Goal: Task Accomplishment & Management: Complete application form

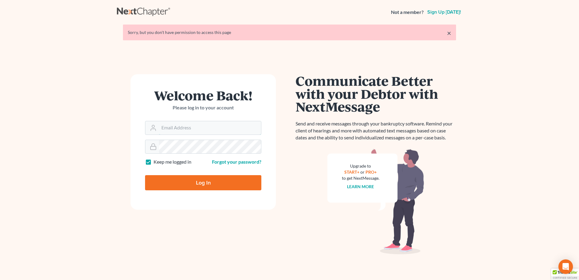
type input "[EMAIL_ADDRESS][DOMAIN_NAME]"
click at [210, 183] on input "Log In" at bounding box center [203, 182] width 116 height 15
type input "Thinking..."
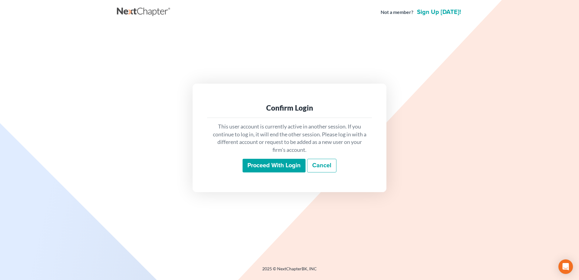
click at [260, 168] on input "Proceed with login" at bounding box center [274, 166] width 63 height 14
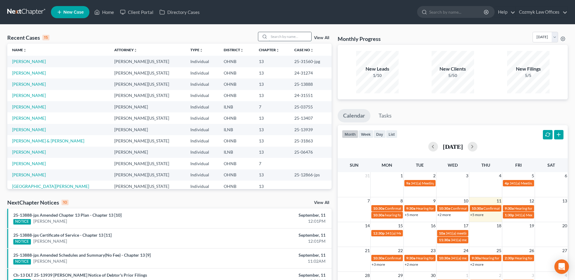
click at [286, 37] on input "search" at bounding box center [290, 36] width 42 height 9
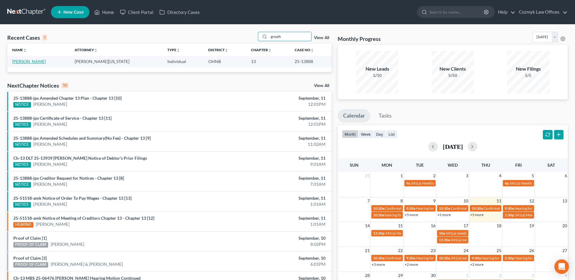
type input "greath"
click at [38, 62] on link "[PERSON_NAME]" at bounding box center [29, 61] width 34 height 5
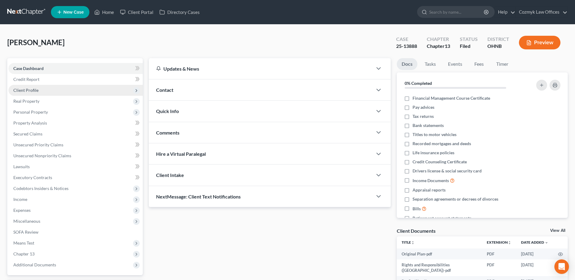
click at [62, 87] on span "Client Profile" at bounding box center [75, 90] width 134 height 11
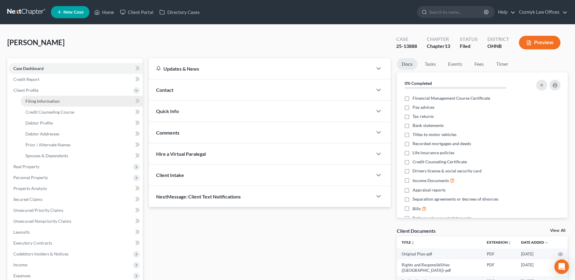
click at [68, 101] on link "Filing Information" at bounding box center [82, 101] width 122 height 11
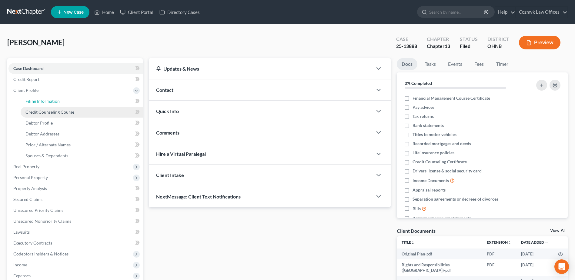
select select "1"
select select "0"
select select "3"
select select "36"
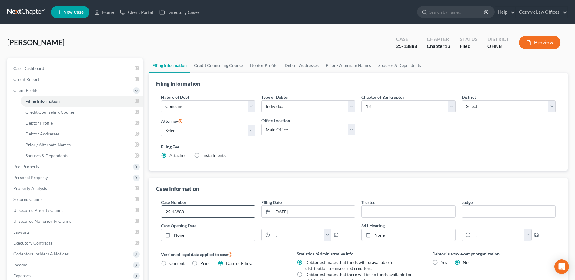
click at [220, 210] on input "25-13888" at bounding box center [207, 212] width 93 height 12
type input "25-13888-jps"
click at [199, 173] on div "Filing Information Nature of Debt Select Business Consumer Other Nature of Busi…" at bounding box center [358, 215] width 419 height 284
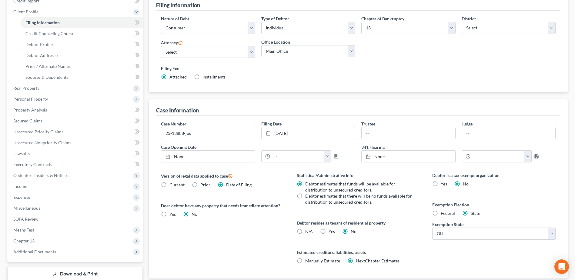
scroll to position [119, 0]
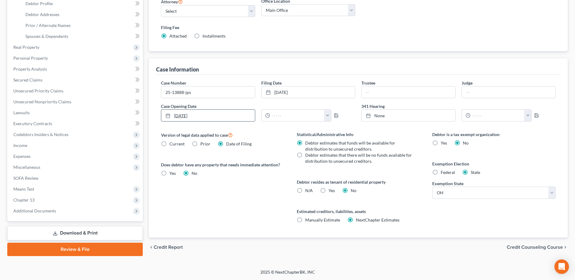
click at [197, 119] on link "[DATE]" at bounding box center [207, 116] width 93 height 12
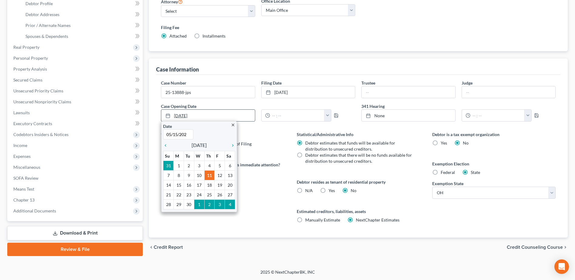
type input "[DATE]"
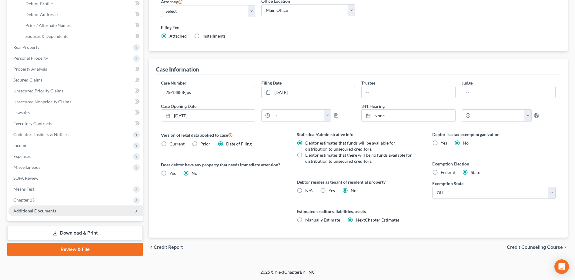
click at [60, 212] on span "Additional Documents" at bounding box center [75, 210] width 134 height 11
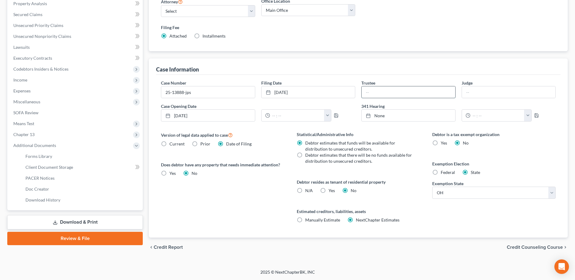
click at [423, 93] on input "text" at bounding box center [408, 92] width 93 height 12
type input "h"
type input "l"
type input "[PERSON_NAME]"
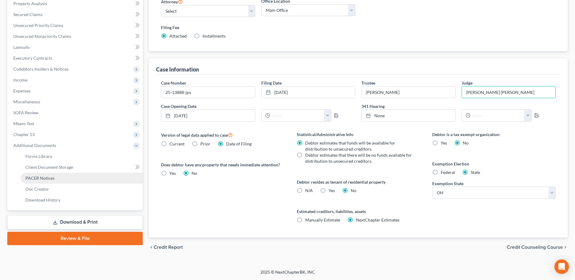
type input "[PERSON_NAME] [PERSON_NAME]"
click at [61, 177] on link "PACER Notices" at bounding box center [82, 178] width 122 height 11
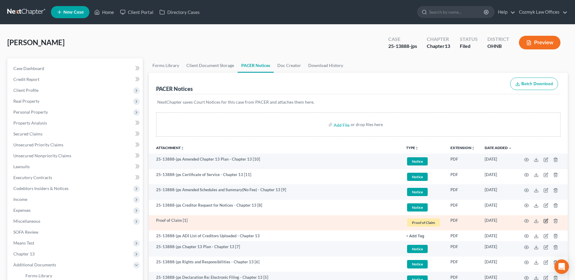
click at [544, 221] on icon "button" at bounding box center [546, 221] width 4 height 4
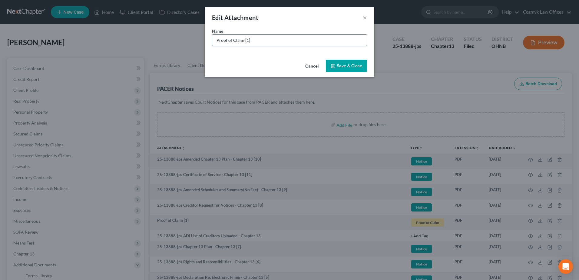
click at [284, 42] on input "Proof of Claim [1]" at bounding box center [289, 41] width 155 height 12
type input "Proof of Claim [1] Lendmark Financial"
click at [341, 71] on button "Save & Close" at bounding box center [346, 66] width 41 height 13
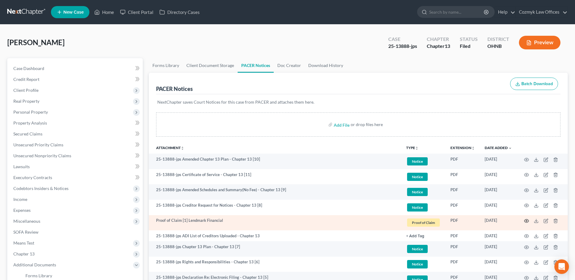
click at [528, 221] on icon "button" at bounding box center [526, 220] width 5 height 5
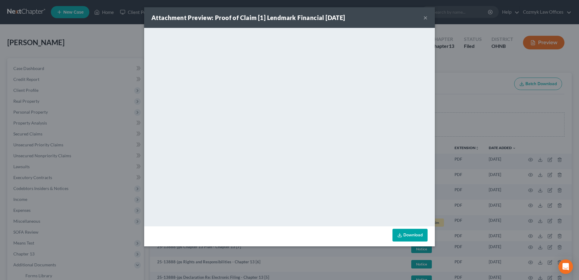
click at [427, 16] on button "×" at bounding box center [426, 17] width 4 height 7
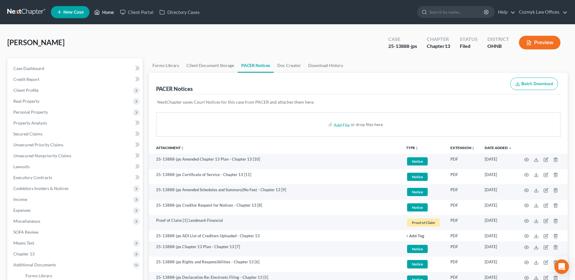
click at [103, 12] on link "Home" at bounding box center [104, 12] width 26 height 11
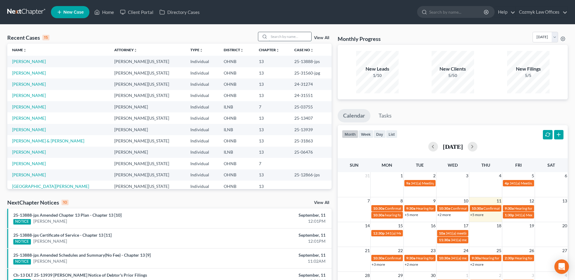
click at [288, 35] on input "search" at bounding box center [290, 36] width 42 height 9
type input "[PERSON_NAME]"
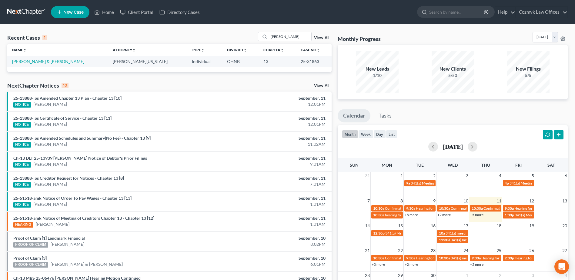
click at [40, 65] on td "[PERSON_NAME] & [PERSON_NAME]" at bounding box center [57, 61] width 101 height 11
click at [40, 64] on link "[PERSON_NAME] & [PERSON_NAME]" at bounding box center [48, 61] width 72 height 5
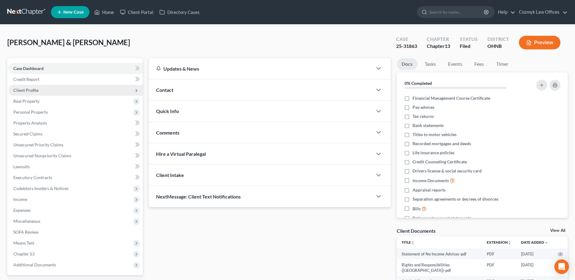
click at [32, 92] on span "Client Profile" at bounding box center [25, 90] width 25 height 5
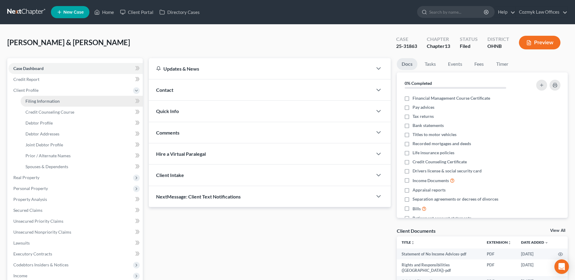
click at [35, 102] on span "Filing Information" at bounding box center [42, 100] width 34 height 5
select select "1"
select select "3"
select select "61"
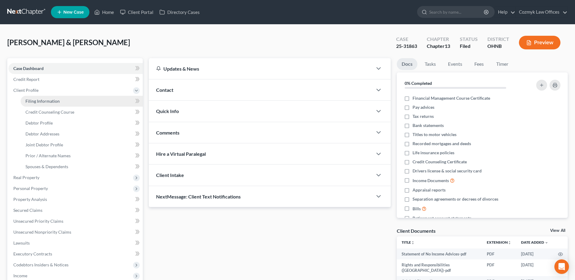
select select "0"
select select "36"
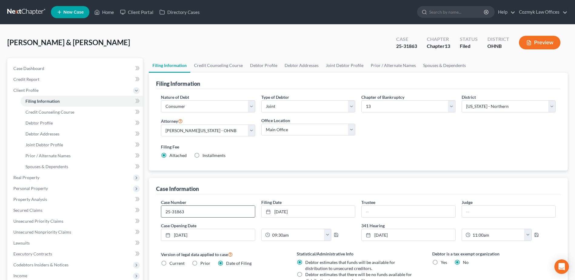
click at [212, 212] on input "25-31863" at bounding box center [207, 212] width 93 height 12
type input "25-31863-jpg"
click at [151, 213] on div "Case Information Case Number 25-31863-jpg Filing Date [DATE] close Date [DATE] …" at bounding box center [358, 267] width 419 height 179
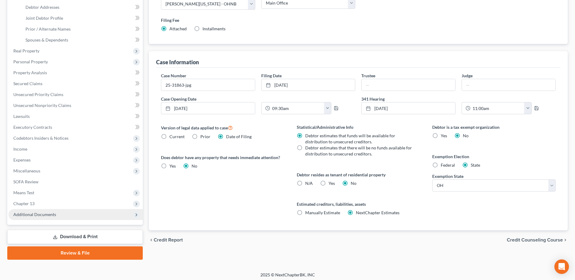
scroll to position [129, 0]
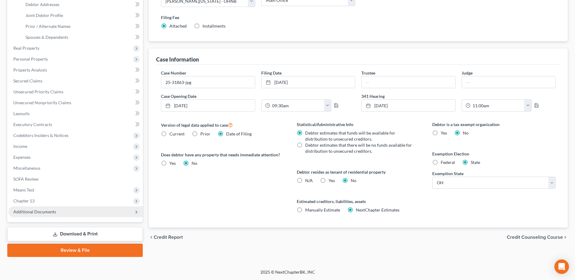
click at [41, 213] on span "Additional Documents" at bounding box center [34, 211] width 43 height 5
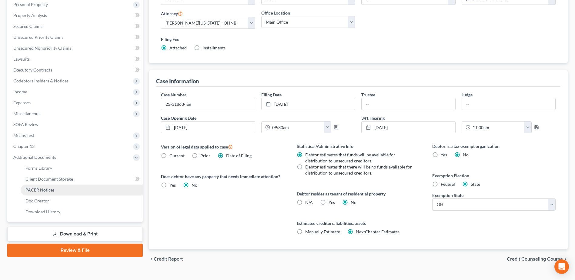
click at [37, 185] on link "PACER Notices" at bounding box center [82, 190] width 122 height 11
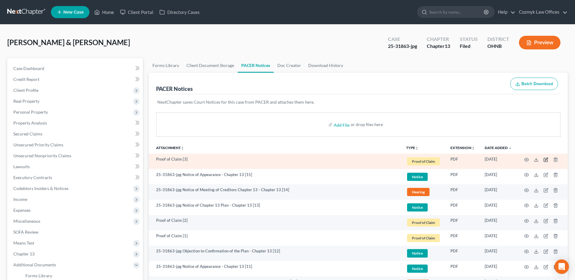
click at [545, 160] on icon "button" at bounding box center [545, 159] width 5 height 5
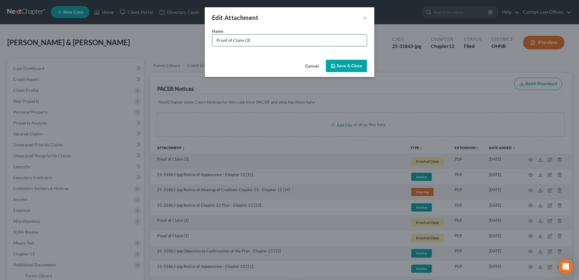
click at [315, 39] on input "Proof of Claim [3]" at bounding box center [289, 41] width 155 height 12
type input "Proof of Claim [3] Lendmark Financial"
click at [335, 64] on icon "button" at bounding box center [333, 66] width 5 height 5
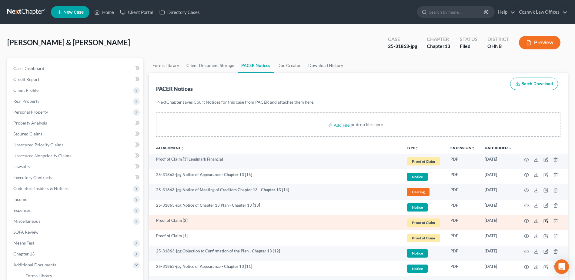
click at [545, 220] on icon "button" at bounding box center [545, 220] width 5 height 5
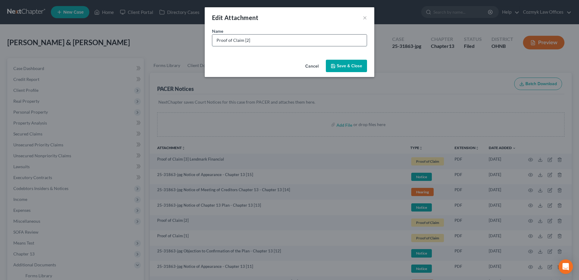
click at [280, 42] on input "Proof of Claim [2]" at bounding box center [289, 41] width 155 height 12
type input "Proof of Claim [2] Quantum3 Group for Bureaus Investment Group"
click at [350, 63] on button "Save & Close" at bounding box center [346, 66] width 41 height 13
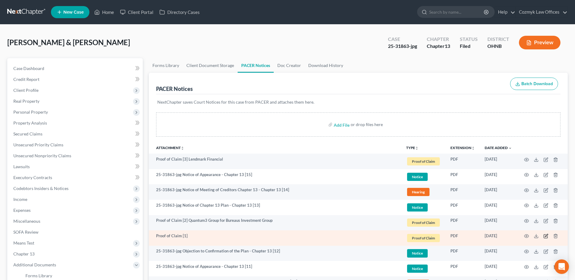
click at [545, 235] on icon "button" at bounding box center [545, 236] width 5 height 5
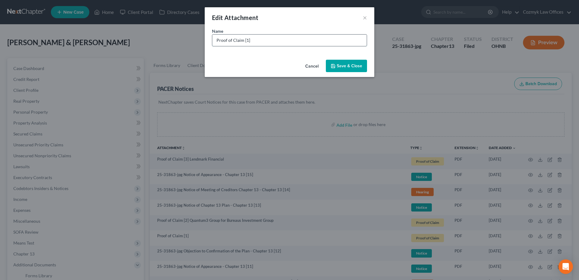
click at [284, 38] on input "Proof of Claim [1]" at bounding box center [289, 41] width 155 height 12
type input "Proof of Claim [1] Quantum3 Group for Bureaus Investment Group"
click at [343, 67] on span "Save & Close" at bounding box center [349, 65] width 25 height 5
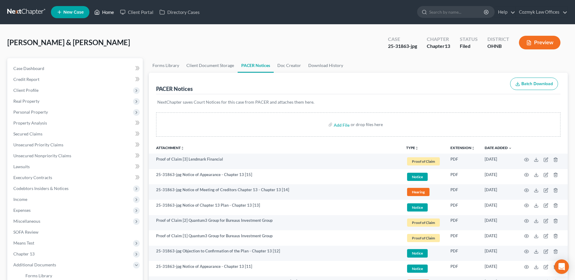
click at [107, 9] on link "Home" at bounding box center [104, 12] width 26 height 11
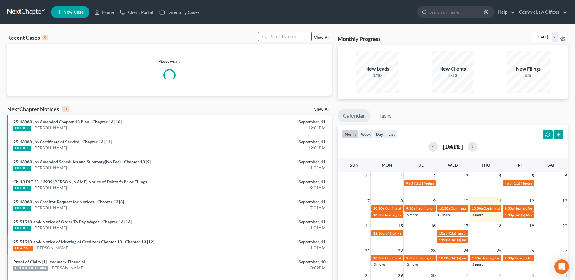
click at [284, 38] on input "search" at bounding box center [290, 36] width 42 height 9
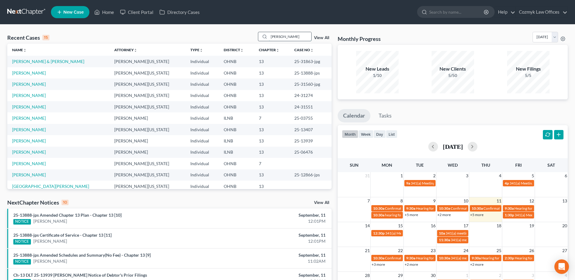
type input "[PERSON_NAME]"
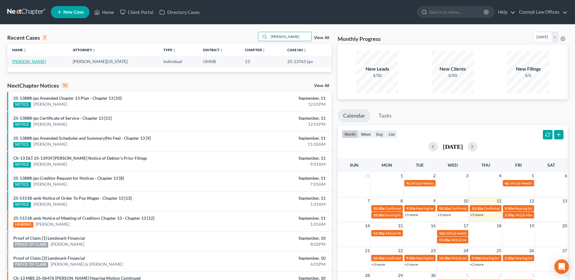
click at [27, 62] on link "[PERSON_NAME]" at bounding box center [29, 61] width 34 height 5
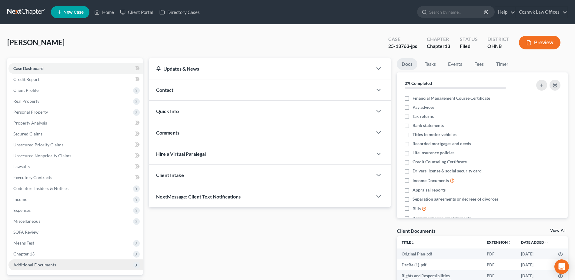
click at [38, 261] on span "Additional Documents" at bounding box center [75, 264] width 134 height 11
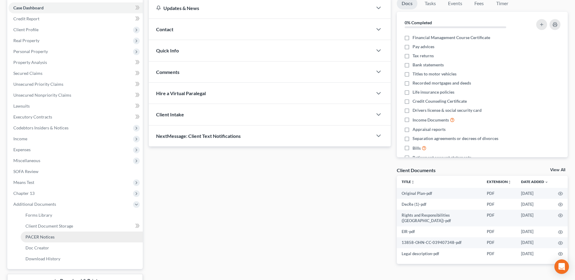
click at [39, 238] on span "PACER Notices" at bounding box center [39, 236] width 29 height 5
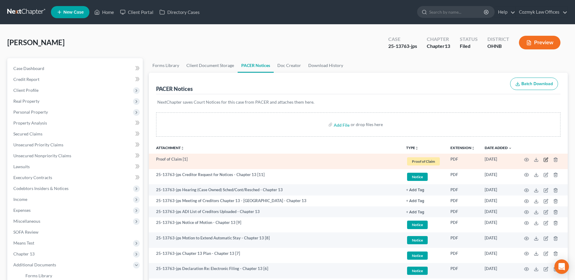
click at [546, 160] on icon "button" at bounding box center [545, 159] width 5 height 5
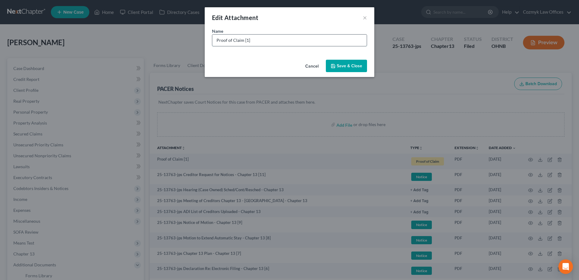
click at [346, 38] on input "Proof of Claim [1]" at bounding box center [289, 41] width 155 height 12
type input "Proof of Claim [1] American Honda Finance"
click at [344, 65] on span "Save & Close" at bounding box center [349, 65] width 25 height 5
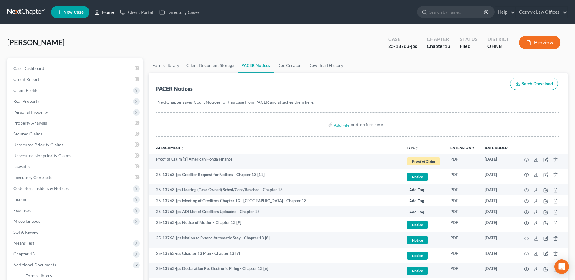
click at [104, 14] on link "Home" at bounding box center [104, 12] width 26 height 11
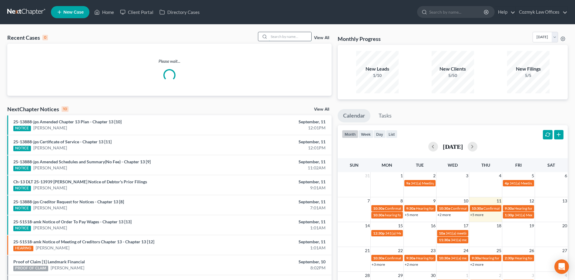
click at [281, 35] on input "search" at bounding box center [290, 36] width 42 height 9
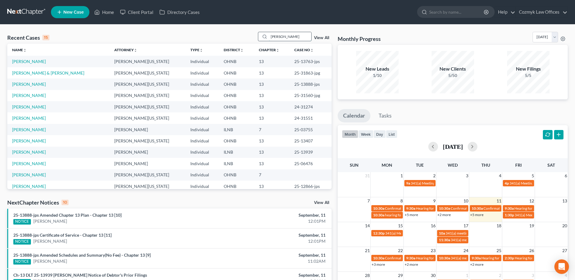
type input "[PERSON_NAME]"
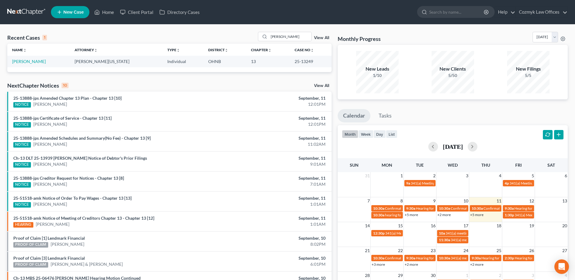
click at [22, 58] on td "[PERSON_NAME]" at bounding box center [38, 61] width 62 height 11
click at [22, 62] on link "[PERSON_NAME]" at bounding box center [29, 61] width 34 height 5
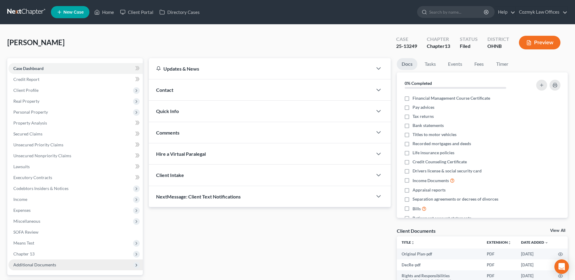
click at [66, 266] on span "Additional Documents" at bounding box center [75, 264] width 134 height 11
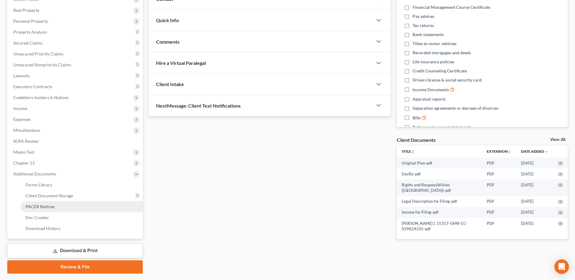
click at [65, 210] on link "PACER Notices" at bounding box center [82, 206] width 122 height 11
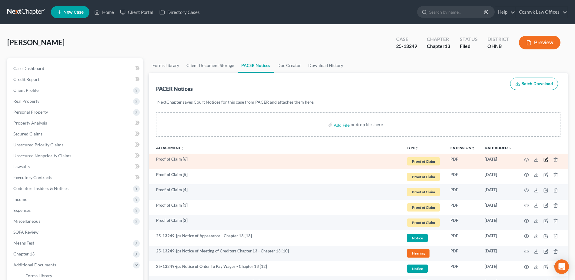
click at [544, 161] on icon "button" at bounding box center [545, 159] width 5 height 5
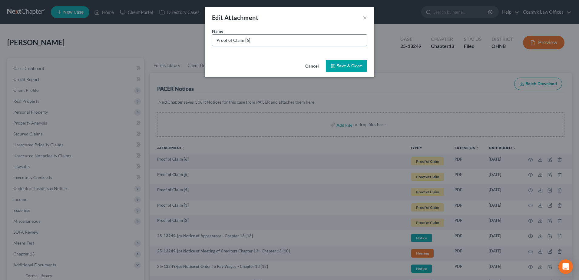
click at [257, 42] on input "Proof of Claim [6]" at bounding box center [289, 41] width 155 height 12
type input "Proof of Claim [6] PNC Bank"
click at [349, 65] on span "Save & Close" at bounding box center [349, 65] width 25 height 5
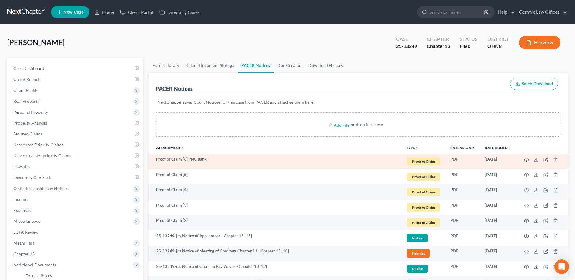
click at [526, 161] on icon "button" at bounding box center [526, 159] width 5 height 5
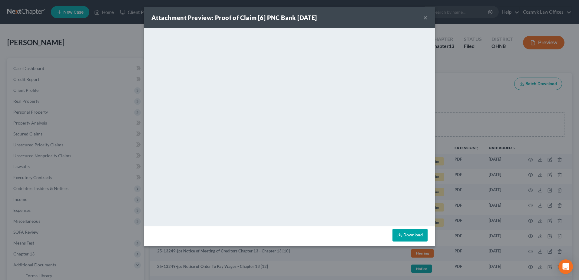
click at [426, 16] on button "×" at bounding box center [426, 17] width 4 height 7
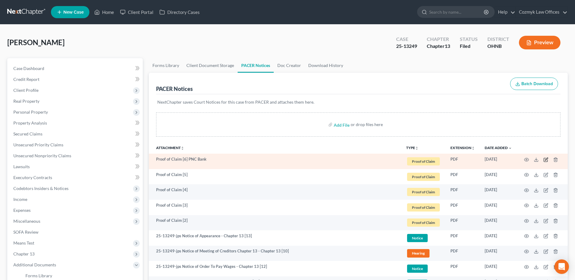
click at [547, 162] on icon "button" at bounding box center [546, 160] width 4 height 4
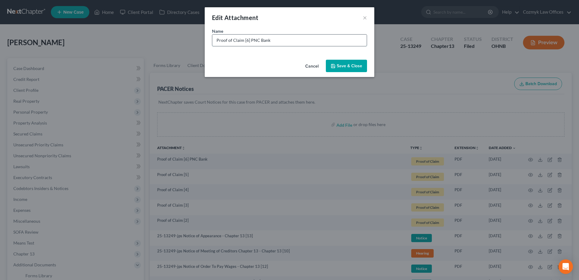
click at [294, 43] on input "Proof of Claim [6] PNC Bank" at bounding box center [289, 41] width 155 height 12
type input "Proof of Claim [6] PNC Bankmortgage"
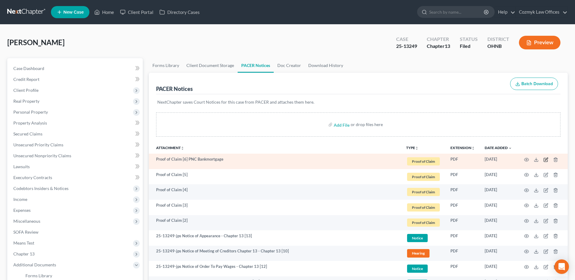
click at [545, 158] on icon "button" at bounding box center [545, 159] width 5 height 5
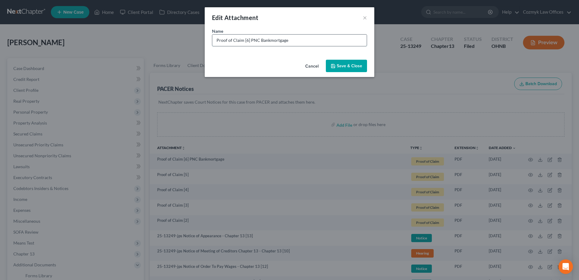
click at [267, 40] on input "Proof of Claim [6] PNC Bankmortgage" at bounding box center [289, 41] width 155 height 12
type input "Proof of Claim [6] PNC Bank mortgage"
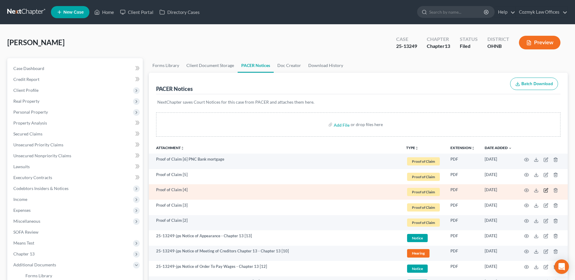
click at [546, 190] on icon "button" at bounding box center [546, 189] width 3 height 3
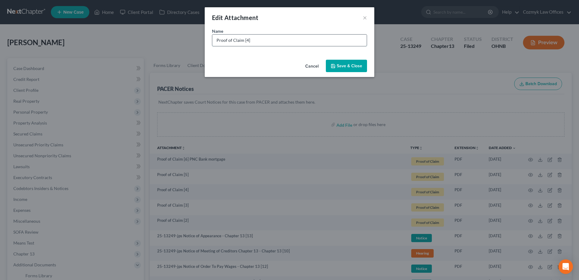
click at [286, 43] on input "Proof of Claim [4]" at bounding box center [289, 41] width 155 height 12
type input "Proof of Claim [4] Premier Bankcard"
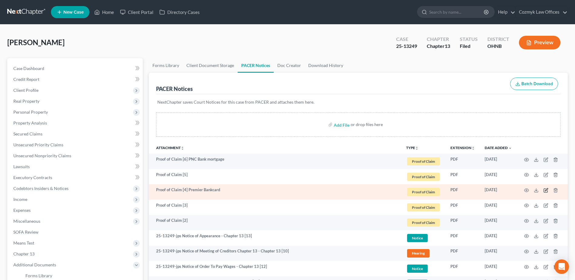
click at [544, 190] on icon "button" at bounding box center [546, 191] width 4 height 4
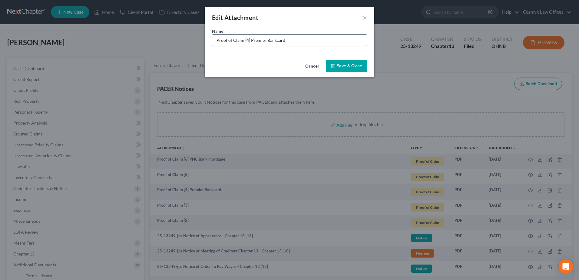
click at [319, 36] on input "Proof of Claim [4] Premier Bankcard" at bounding box center [289, 41] width 155 height 12
type input "Proof of Claim [4] Premier Bankcard Jefferson Capital"
click at [336, 65] on button "Save & Close" at bounding box center [346, 66] width 41 height 13
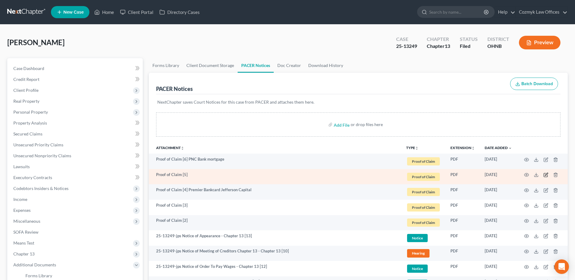
click at [546, 175] on icon "button" at bounding box center [545, 174] width 5 height 5
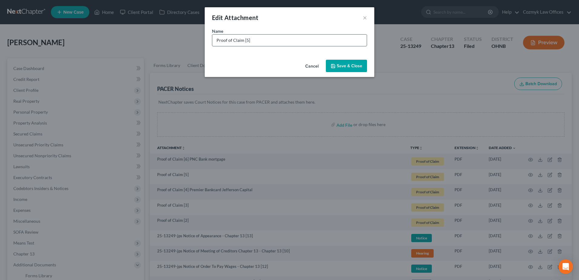
click at [292, 42] on input "Proof of Claim [5]" at bounding box center [289, 41] width 155 height 12
type input "Proof of Claim [5] Quantum3 Group for Cognical Holdings"
click at [336, 64] on icon "button" at bounding box center [333, 66] width 5 height 5
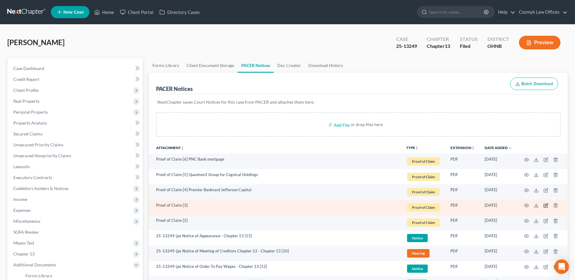
click at [546, 208] on icon "button" at bounding box center [545, 205] width 5 height 5
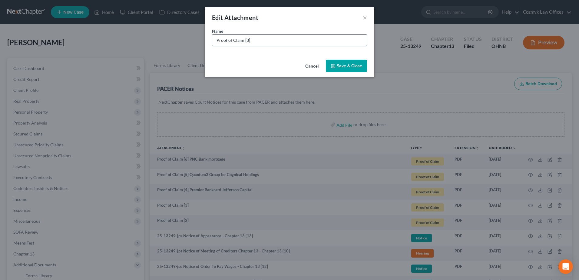
click at [276, 44] on input "Proof of Claim [3]" at bounding box center [289, 41] width 155 height 12
type input "Proof of Claim [3] MOHELA/US Dept of Education"
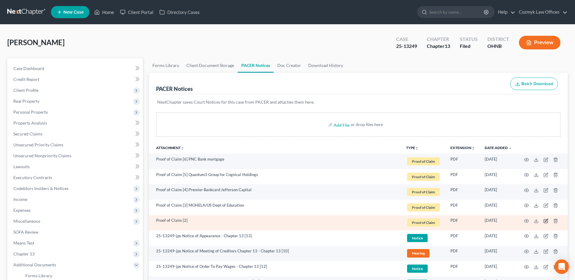
click at [547, 221] on icon "button" at bounding box center [545, 220] width 5 height 5
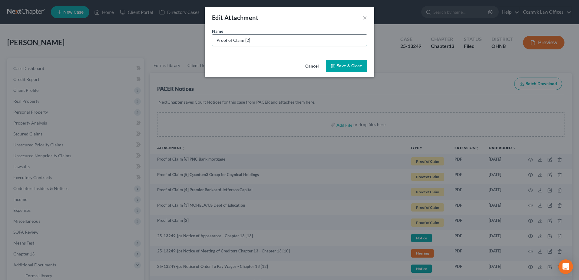
click at [255, 42] on input "Proof of Claim [2]" at bounding box center [289, 41] width 155 height 12
type input "Proof of Claim [2] Capital One"
click at [348, 63] on span "Save & Close" at bounding box center [349, 65] width 25 height 5
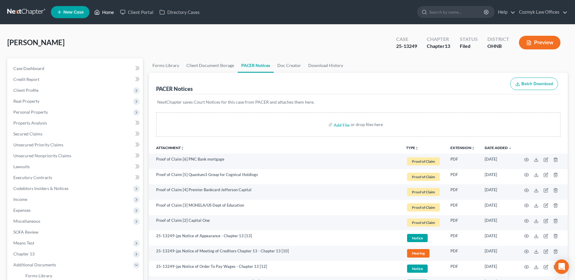
click at [111, 12] on link "Home" at bounding box center [104, 12] width 26 height 11
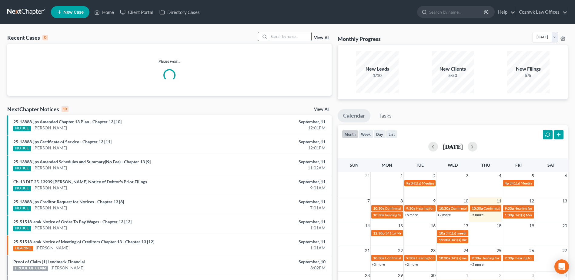
click at [289, 35] on input "search" at bounding box center [290, 36] width 42 height 9
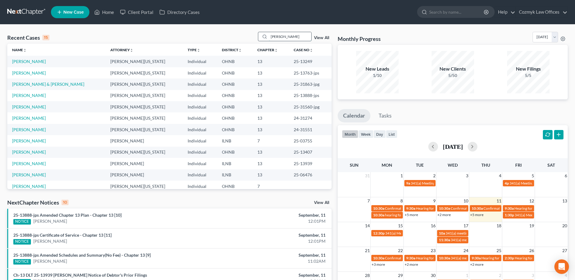
type input "[PERSON_NAME]"
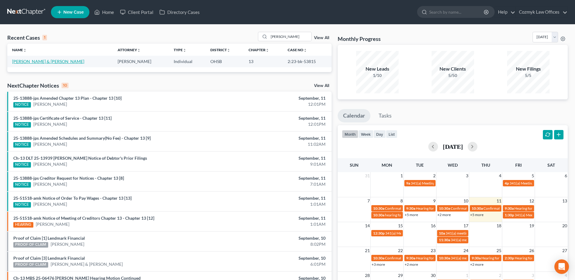
click at [48, 60] on link "[PERSON_NAME] & [PERSON_NAME]" at bounding box center [48, 61] width 72 height 5
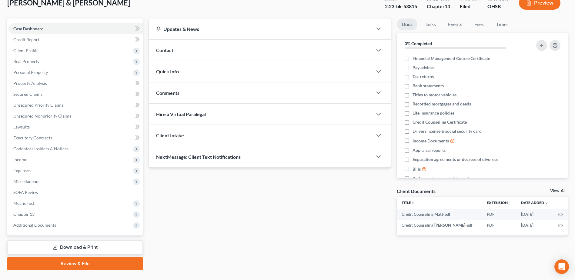
scroll to position [53, 0]
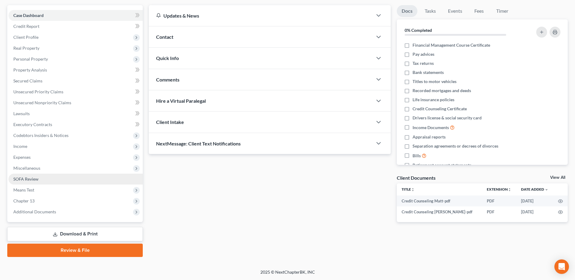
click at [87, 179] on link "SOFA Review" at bounding box center [75, 179] width 134 height 11
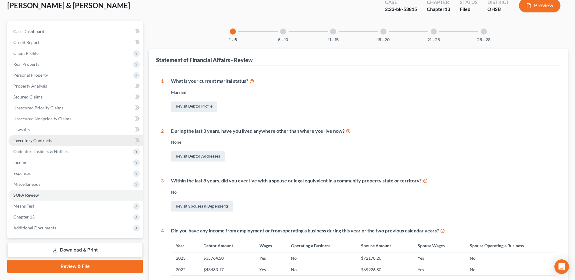
scroll to position [91, 0]
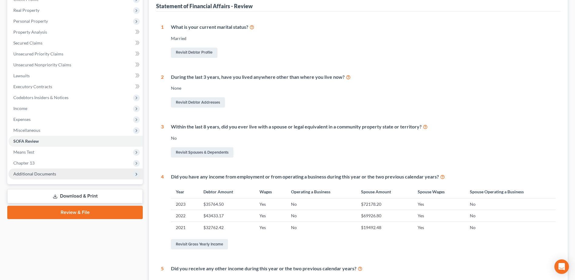
click at [83, 172] on span "Additional Documents" at bounding box center [75, 173] width 134 height 11
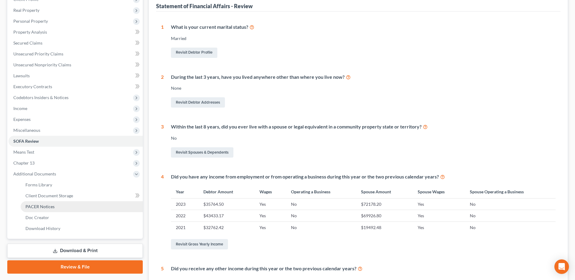
click at [79, 208] on link "PACER Notices" at bounding box center [82, 206] width 122 height 11
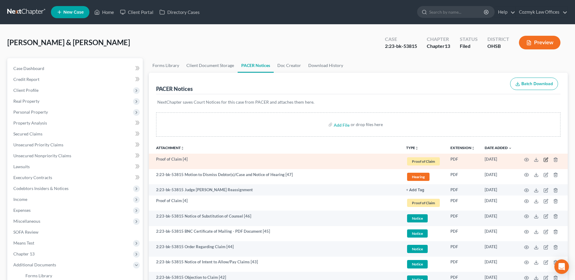
click at [544, 160] on icon "button" at bounding box center [546, 160] width 4 height 4
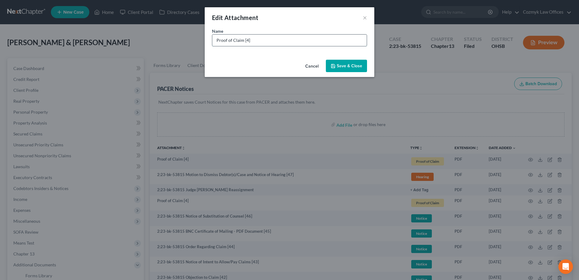
click at [273, 41] on input "Proof of Claim [4]" at bounding box center [289, 41] width 155 height 12
type input "Proof of Claim [4] Amended Jefferson Capital"
click at [348, 72] on button "Save & Close" at bounding box center [346, 66] width 41 height 13
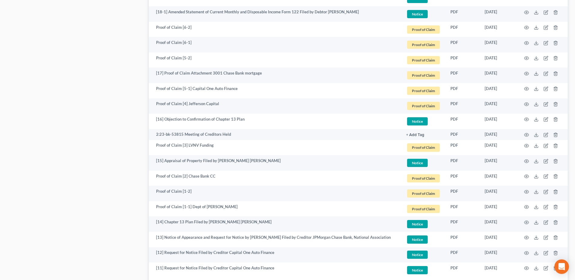
scroll to position [718, 0]
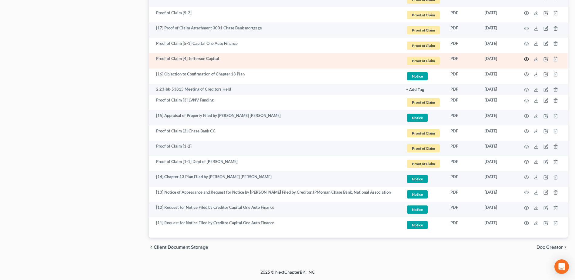
click at [525, 58] on icon "button" at bounding box center [526, 59] width 5 height 5
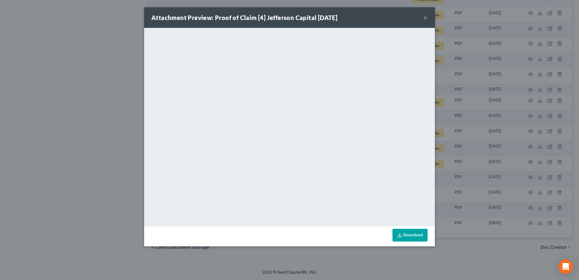
click at [427, 18] on button "×" at bounding box center [426, 17] width 4 height 7
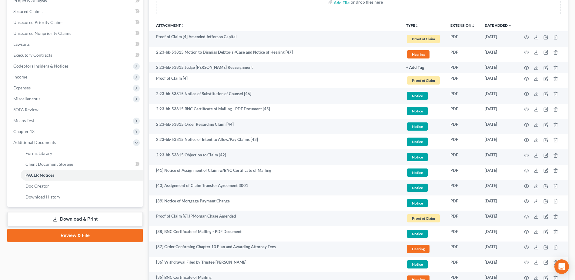
scroll to position [112, 0]
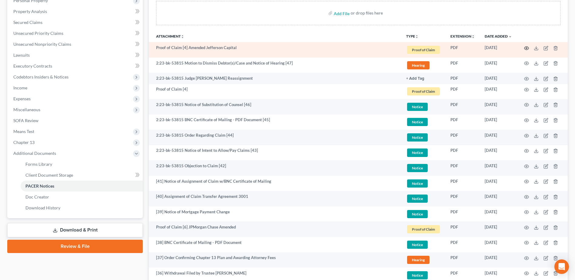
click at [525, 46] on icon "button" at bounding box center [526, 48] width 5 height 5
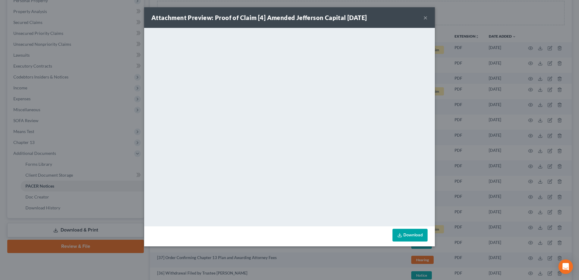
click at [426, 17] on button "×" at bounding box center [426, 17] width 4 height 7
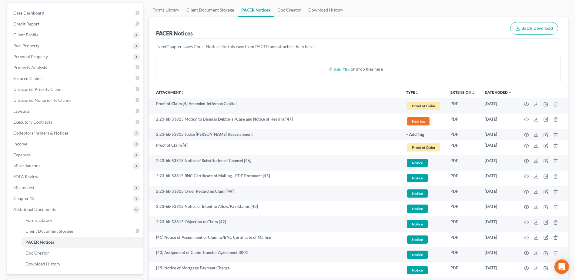
scroll to position [0, 0]
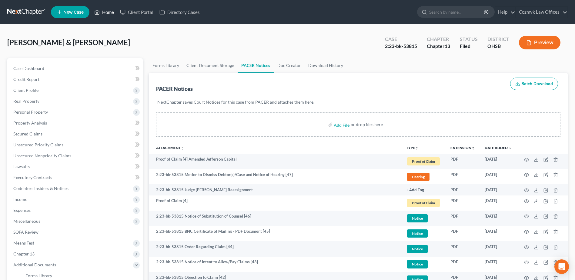
click at [97, 11] on icon at bounding box center [96, 11] width 5 height 7
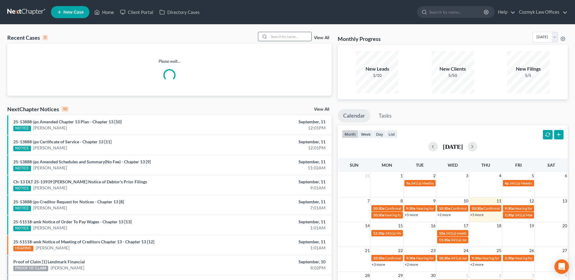
drag, startPoint x: 294, startPoint y: 41, endPoint x: 296, endPoint y: 36, distance: 5.2
click at [295, 41] on input "search" at bounding box center [290, 36] width 42 height 9
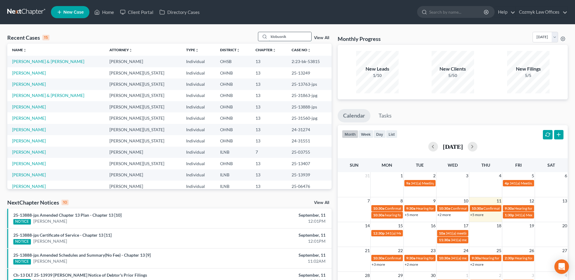
type input "klobusnik"
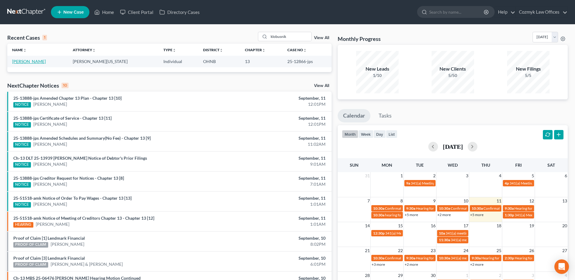
click at [44, 63] on link "[PERSON_NAME]" at bounding box center [29, 61] width 34 height 5
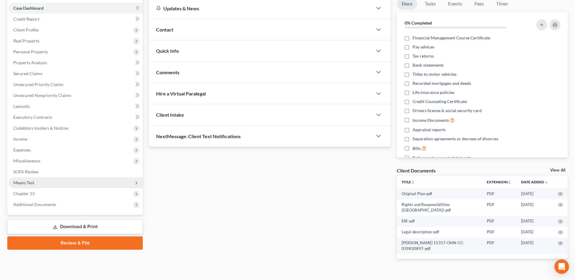
scroll to position [61, 0]
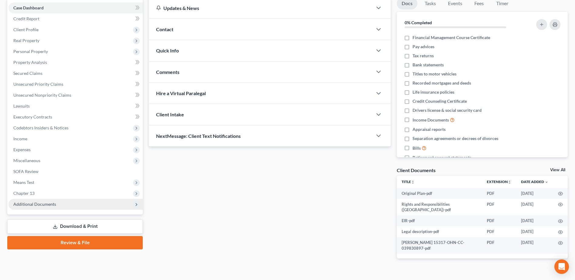
click at [65, 203] on span "Additional Documents" at bounding box center [75, 204] width 134 height 11
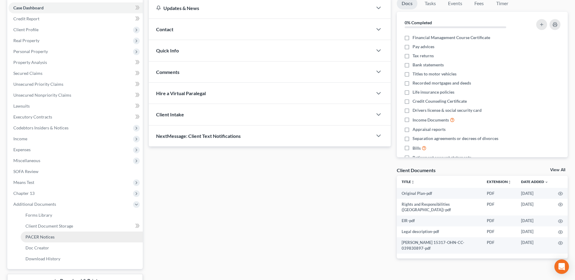
click at [62, 235] on link "PACER Notices" at bounding box center [82, 237] width 122 height 11
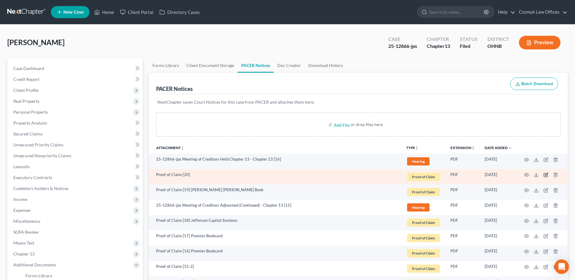
click at [547, 174] on icon "button" at bounding box center [545, 174] width 5 height 5
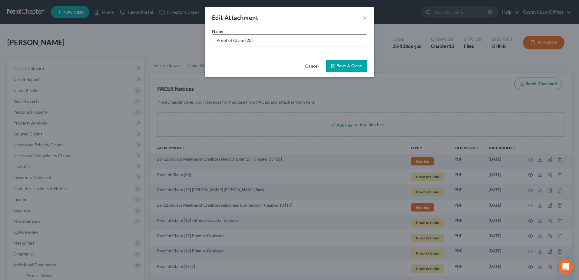
click at [265, 36] on input "Proof of Claim [20]" at bounding box center [289, 41] width 155 height 12
type input "Proof of Claim [20] LVNV Funding"
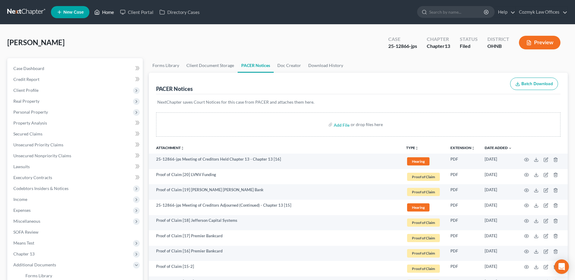
click at [109, 12] on link "Home" at bounding box center [104, 12] width 26 height 11
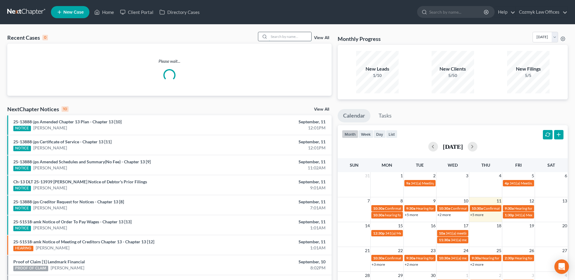
click at [282, 37] on input "search" at bounding box center [290, 36] width 42 height 9
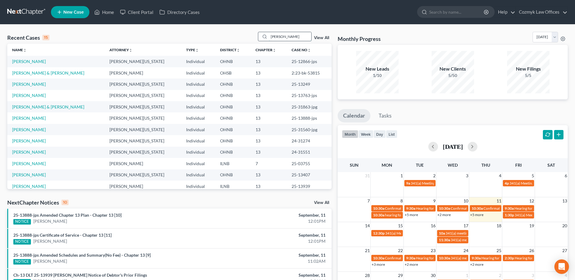
type input "[PERSON_NAME]"
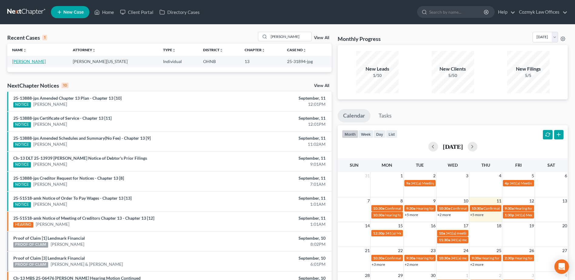
click at [33, 63] on link "[PERSON_NAME]" at bounding box center [29, 61] width 34 height 5
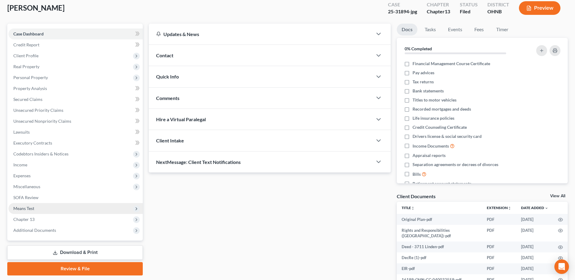
scroll to position [72, 0]
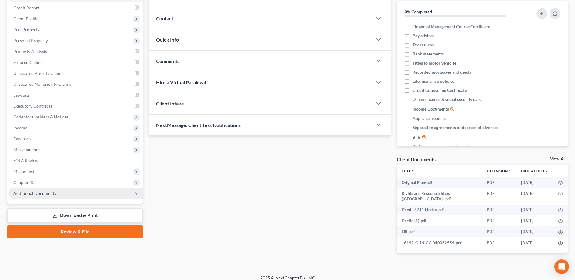
click at [41, 191] on span "Additional Documents" at bounding box center [34, 193] width 43 height 5
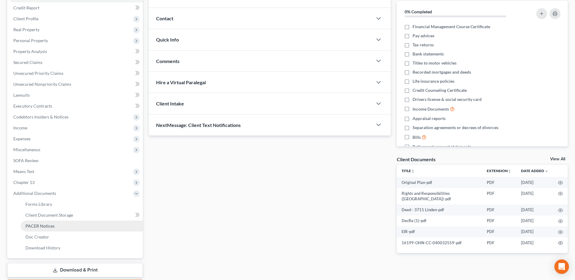
click at [45, 227] on span "PACER Notices" at bounding box center [39, 225] width 29 height 5
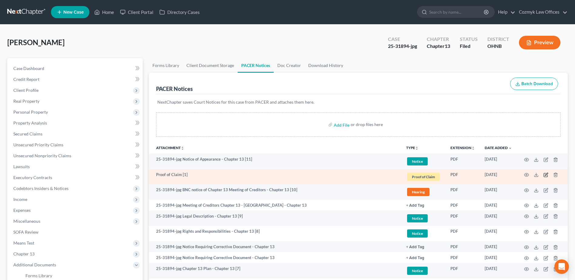
click at [545, 173] on icon "button" at bounding box center [546, 175] width 4 height 4
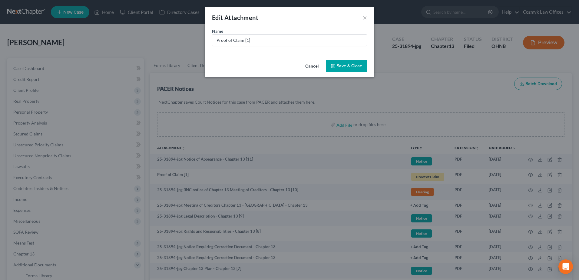
click at [287, 48] on div "Name * Proof of Claim [1]" at bounding box center [290, 42] width 170 height 29
click at [285, 42] on input "Proof of Claim [1]" at bounding box center [289, 41] width 155 height 12
type input "Proof of Claim [1] LVNV Funding"
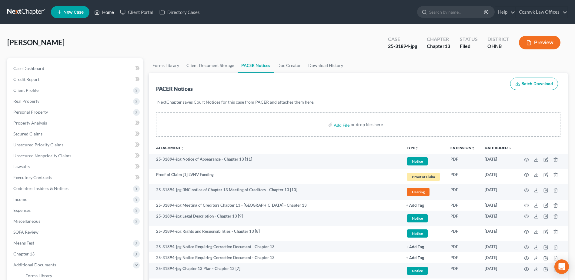
click at [98, 11] on icon at bounding box center [96, 11] width 5 height 7
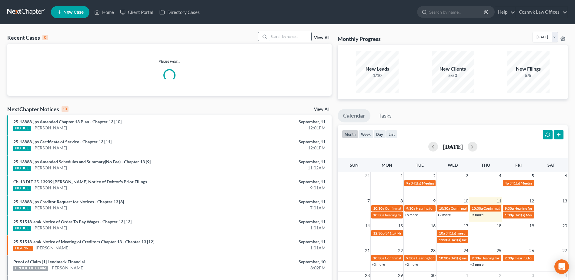
click at [283, 38] on input "search" at bounding box center [290, 36] width 42 height 9
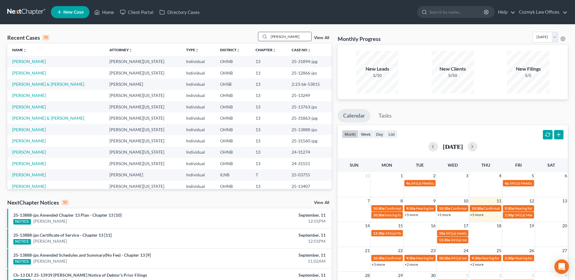
type input "[PERSON_NAME]"
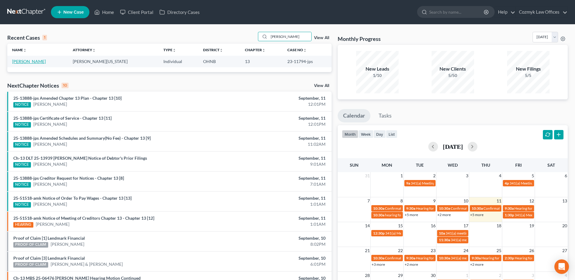
click at [30, 61] on link "[PERSON_NAME]" at bounding box center [29, 61] width 34 height 5
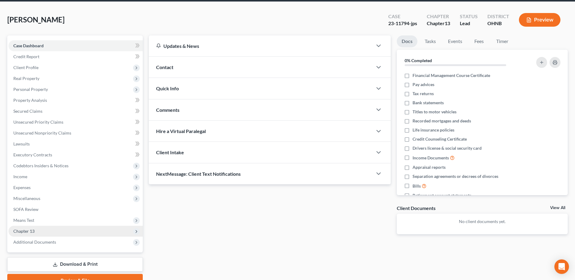
scroll to position [53, 0]
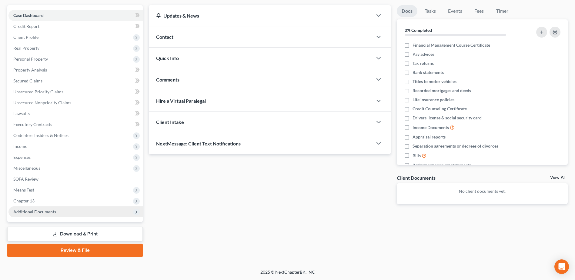
click at [60, 211] on span "Additional Documents" at bounding box center [75, 211] width 134 height 11
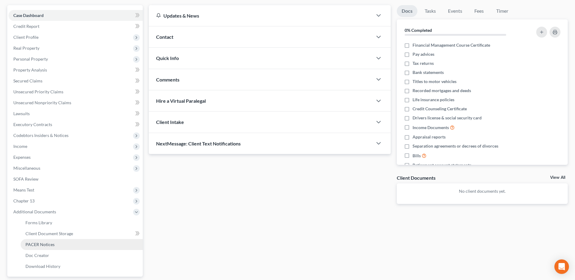
click at [58, 243] on link "PACER Notices" at bounding box center [82, 244] width 122 height 11
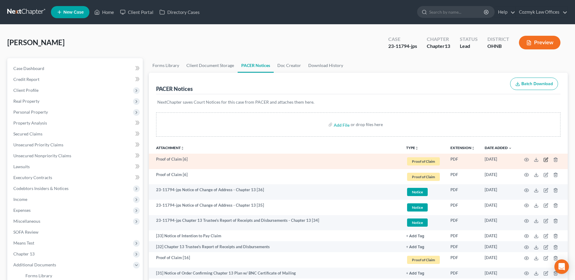
click at [545, 161] on icon "button" at bounding box center [545, 159] width 5 height 5
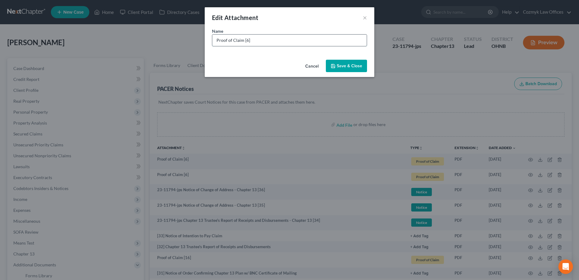
click at [285, 39] on input "Proof of Claim [6]" at bounding box center [289, 41] width 155 height 12
type input "Proof of Claim [6] Amended Warrensville Townhomes HOA"
click at [341, 64] on span "Save & Close" at bounding box center [349, 65] width 25 height 5
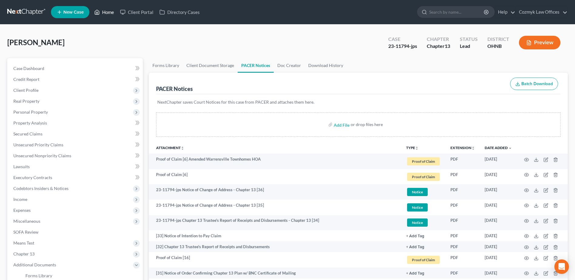
drag, startPoint x: 104, startPoint y: 12, endPoint x: 113, endPoint y: 15, distance: 9.8
click at [104, 12] on link "Home" at bounding box center [104, 12] width 26 height 11
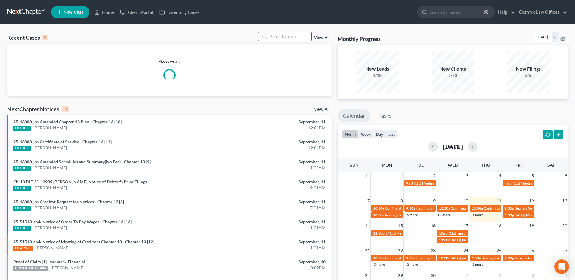
click at [285, 37] on input "search" at bounding box center [290, 36] width 42 height 9
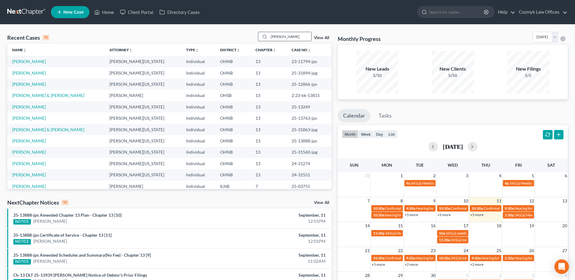
type input "[PERSON_NAME]"
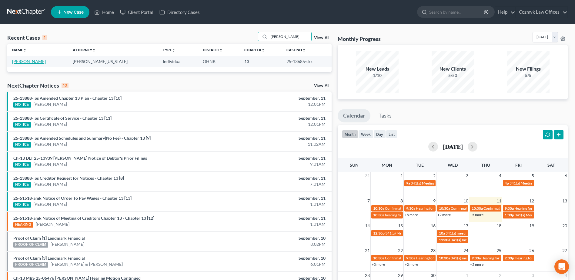
click at [35, 60] on link "[PERSON_NAME]" at bounding box center [29, 61] width 34 height 5
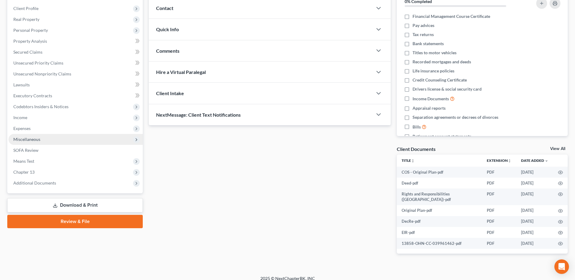
scroll to position [83, 0]
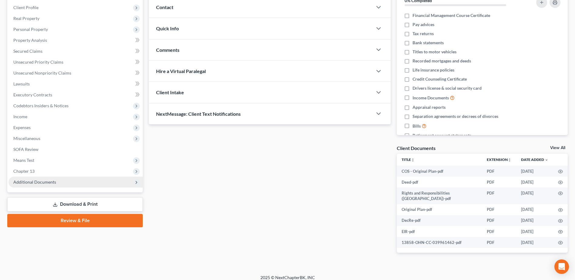
click at [45, 185] on span "Additional Documents" at bounding box center [75, 182] width 134 height 11
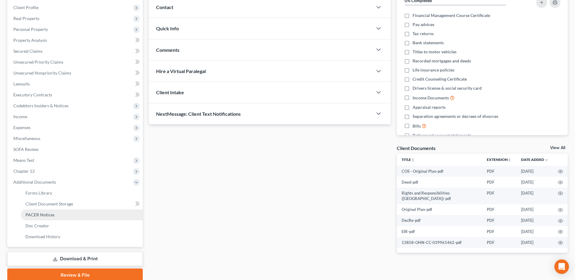
click at [48, 213] on span "PACER Notices" at bounding box center [39, 214] width 29 height 5
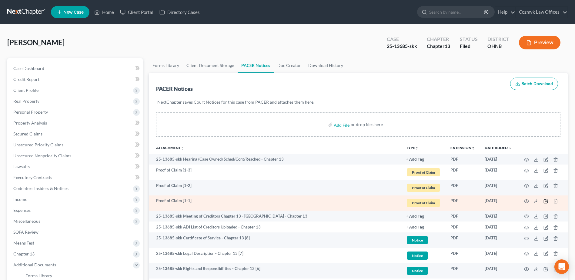
click at [546, 202] on icon "button" at bounding box center [546, 200] width 3 height 3
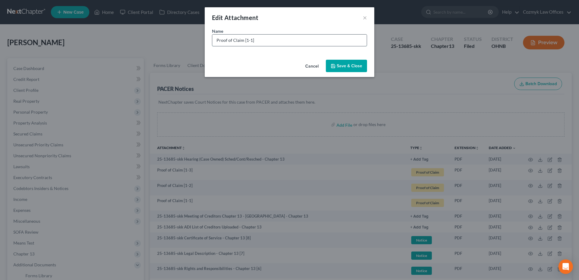
click at [269, 45] on input "Proof of Claim [1-1]" at bounding box center [289, 41] width 155 height 12
type input "Proof of Claim [1-1] Capital One"
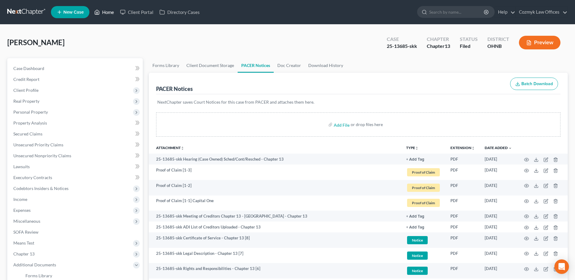
click at [102, 11] on link "Home" at bounding box center [104, 12] width 26 height 11
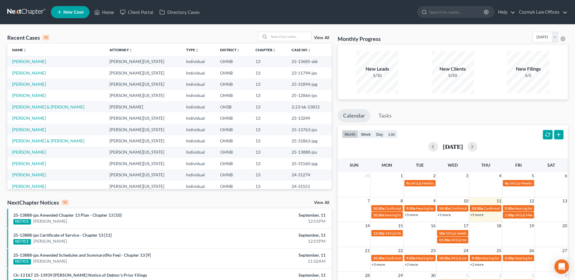
click at [306, 42] on div "Recent Cases 15 View All" at bounding box center [169, 38] width 324 height 12
click at [302, 36] on input "search" at bounding box center [290, 36] width 42 height 9
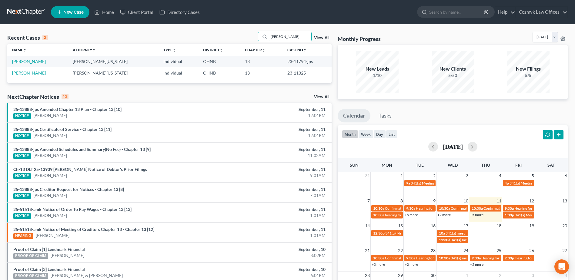
type input "[PERSON_NAME]"
click at [30, 59] on link "[PERSON_NAME]" at bounding box center [29, 61] width 34 height 5
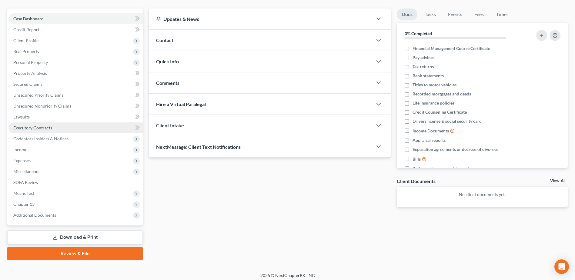
scroll to position [53, 0]
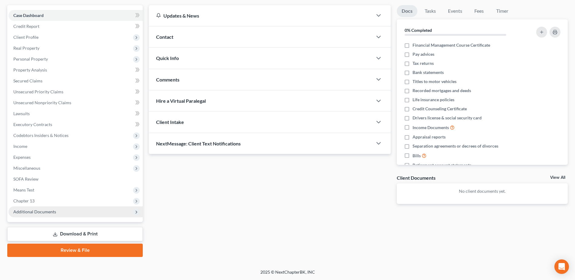
click at [62, 211] on span "Additional Documents" at bounding box center [75, 211] width 134 height 11
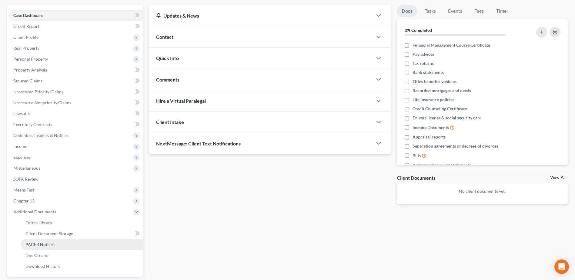
click at [67, 246] on link "PACER Notices" at bounding box center [82, 244] width 122 height 11
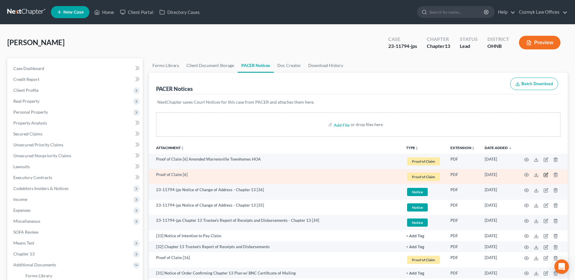
click at [546, 176] on icon "button" at bounding box center [545, 174] width 5 height 5
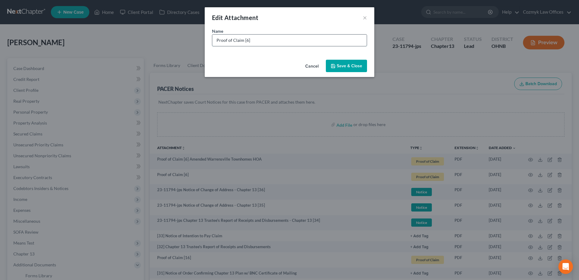
click at [273, 43] on input "Proof of Claim [6]" at bounding box center [289, 41] width 155 height 12
type input "Proof of Claim [6] Amended Warrensville Townhomes HOA"
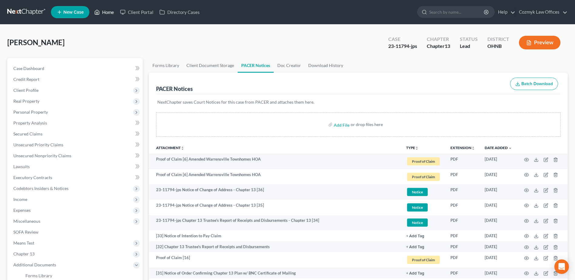
click at [109, 12] on link "Home" at bounding box center [104, 12] width 26 height 11
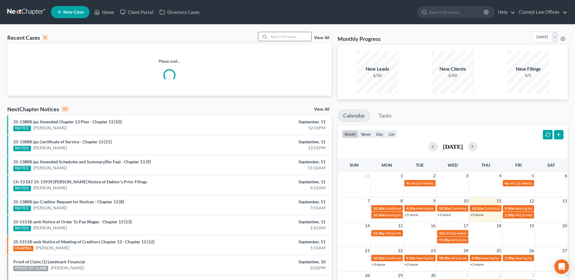
click at [281, 38] on input "search" at bounding box center [290, 36] width 42 height 9
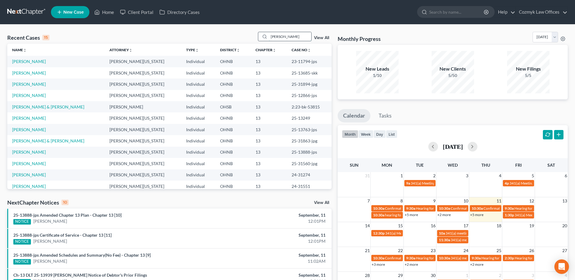
type input "[PERSON_NAME]"
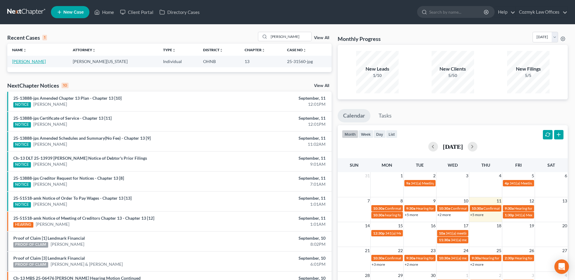
click at [26, 64] on link "[PERSON_NAME]" at bounding box center [29, 61] width 34 height 5
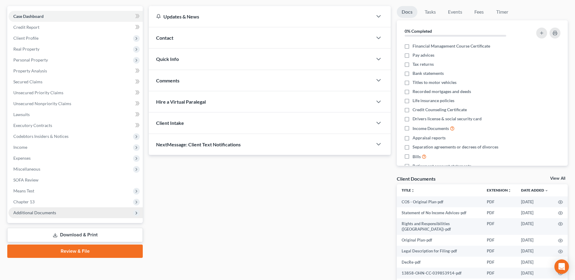
scroll to position [53, 0]
click at [63, 215] on span "Additional Documents" at bounding box center [75, 211] width 134 height 11
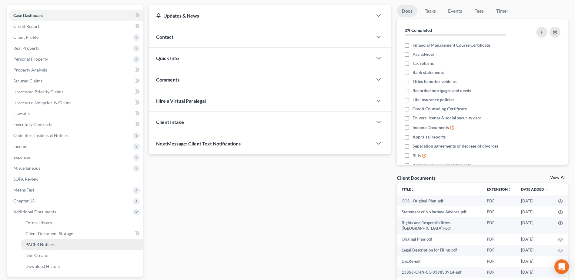
click at [60, 246] on link "PACER Notices" at bounding box center [82, 244] width 122 height 11
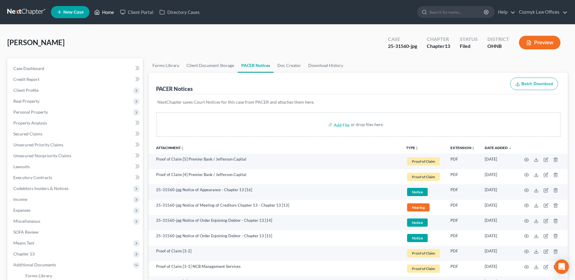
click at [109, 15] on link "Home" at bounding box center [104, 12] width 26 height 11
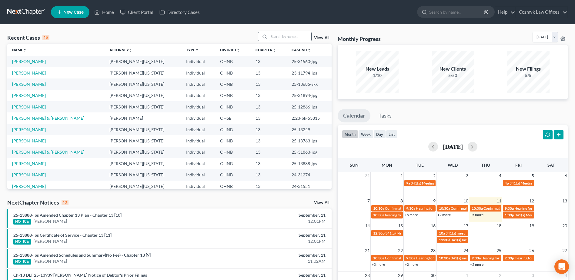
click at [287, 35] on input "search" at bounding box center [290, 36] width 42 height 9
click at [43, 103] on td "[PERSON_NAME]" at bounding box center [55, 106] width 97 height 11
click at [44, 108] on link "[PERSON_NAME]" at bounding box center [29, 106] width 34 height 5
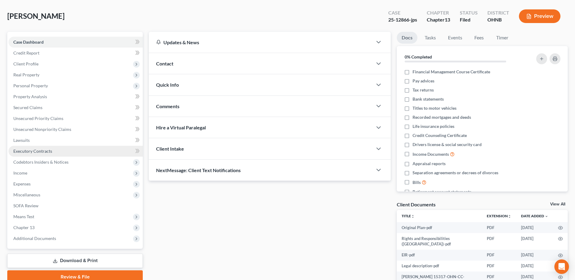
scroll to position [66, 0]
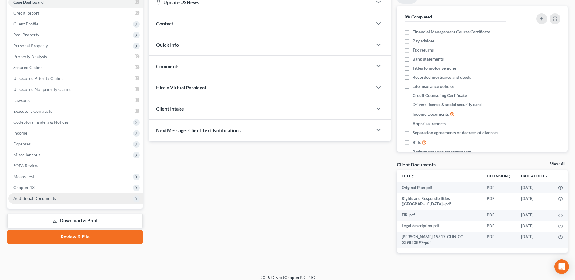
click at [90, 194] on span "Additional Documents" at bounding box center [75, 198] width 134 height 11
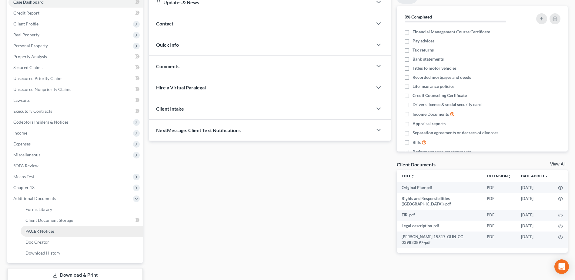
click at [82, 231] on link "PACER Notices" at bounding box center [82, 231] width 122 height 11
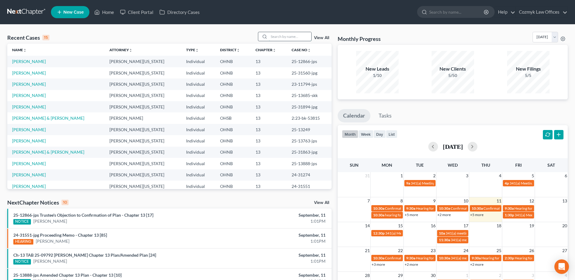
click at [285, 38] on input "search" at bounding box center [290, 36] width 42 height 9
type input "narney"
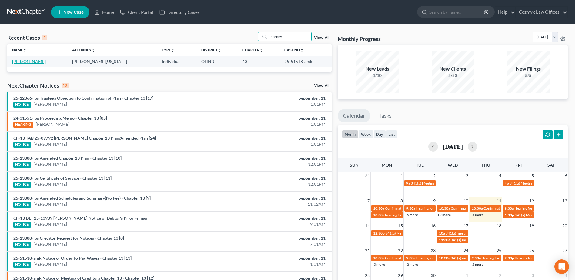
click at [27, 61] on link "Narney, Louis" at bounding box center [29, 61] width 34 height 5
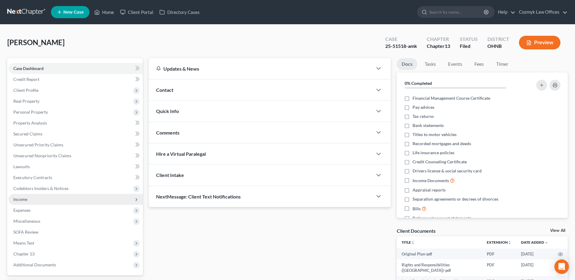
click at [43, 195] on span "Income" at bounding box center [75, 199] width 134 height 11
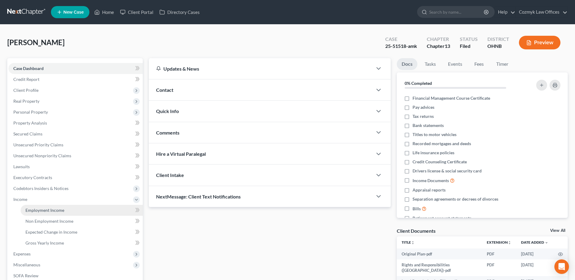
click at [43, 208] on span "Employment Income" at bounding box center [44, 210] width 39 height 5
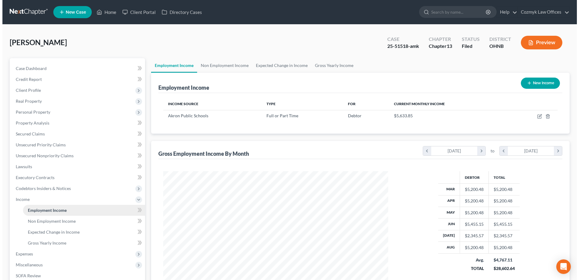
scroll to position [112, 237]
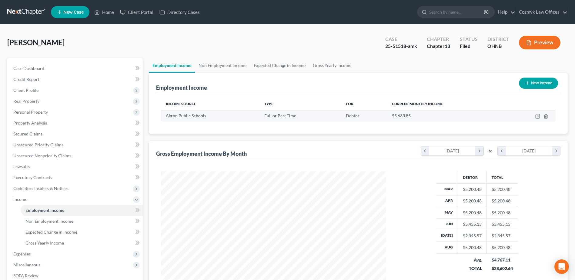
click at [538, 113] on td at bounding box center [530, 116] width 49 height 12
click at [539, 115] on icon "button" at bounding box center [537, 116] width 5 height 5
select select "0"
select select "36"
select select "2"
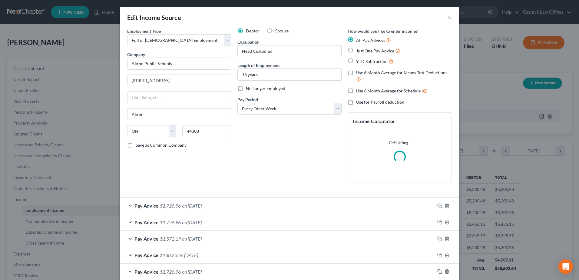
scroll to position [113, 239]
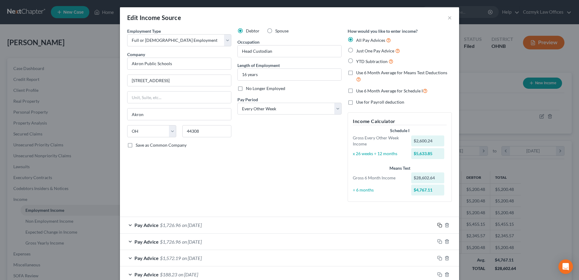
click at [439, 226] on rect "button" at bounding box center [440, 226] width 3 height 3
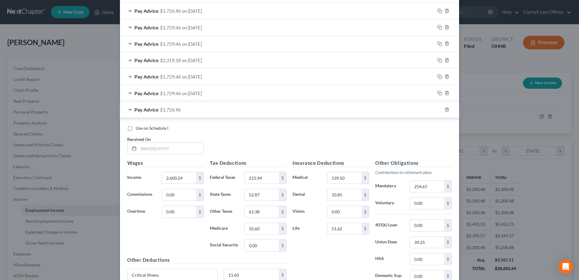
scroll to position [364, 0]
click at [173, 146] on input "text" at bounding box center [171, 148] width 65 height 12
type input "09/12/2025"
click at [164, 182] on input "2,551.88" at bounding box center [179, 177] width 34 height 12
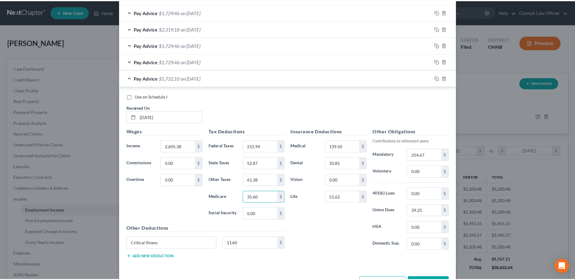
scroll to position [416, 0]
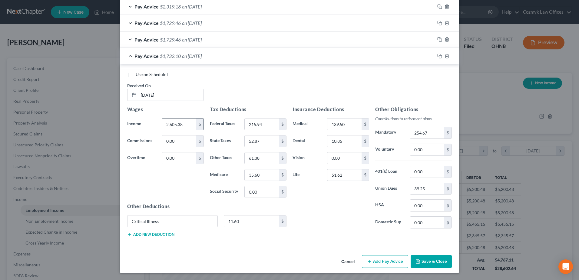
click at [182, 122] on input "2,605.38" at bounding box center [179, 124] width 34 height 12
click at [177, 126] on input "2,498" at bounding box center [179, 124] width 34 height 12
type input "2"
click at [375, 40] on div "Pay Advice $1,729.46 on 02/01/2025" at bounding box center [277, 40] width 315 height 16
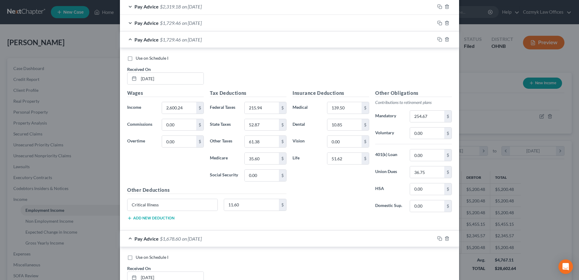
click at [237, 38] on div "Pay Advice $1,729.46 on 02/01/2025" at bounding box center [277, 40] width 315 height 16
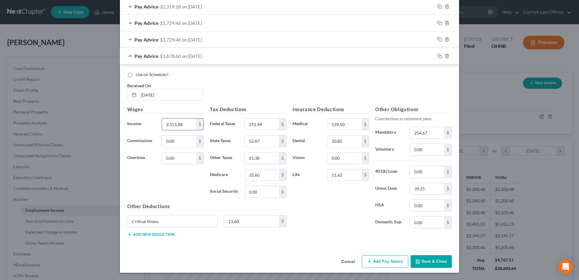
click at [181, 121] on input "2,551.88" at bounding box center [179, 124] width 34 height 12
click at [186, 121] on input "2,605.38" at bounding box center [179, 124] width 34 height 12
type input "2,600.24"
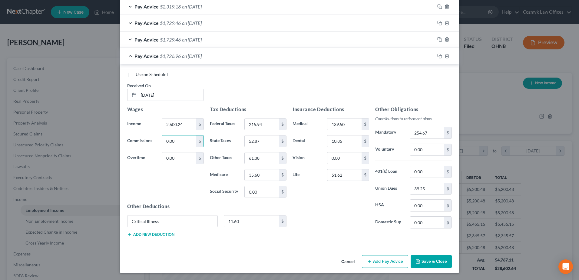
click at [437, 262] on button "Save & Close" at bounding box center [431, 261] width 41 height 13
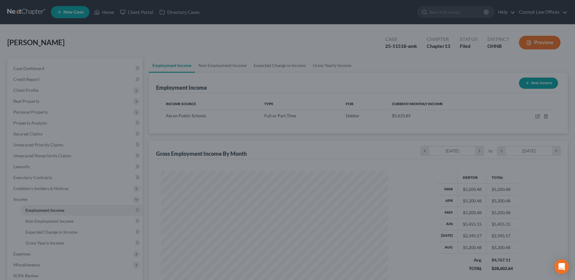
scroll to position [302938, 302814]
